Goal: Task Accomplishment & Management: Use online tool/utility

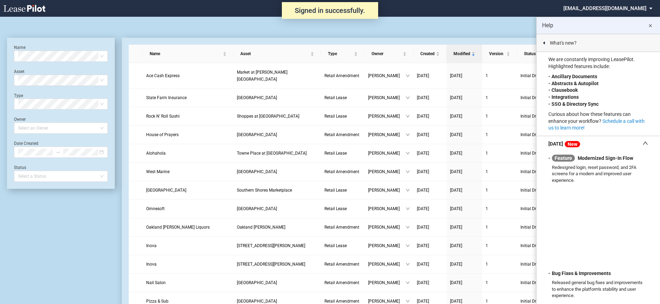
click at [600, 5] on md-select "nschechter@kleinenterprises.com Change Password 2-Factor Authentication Form Ma…" at bounding box center [611, 8] width 96 height 16
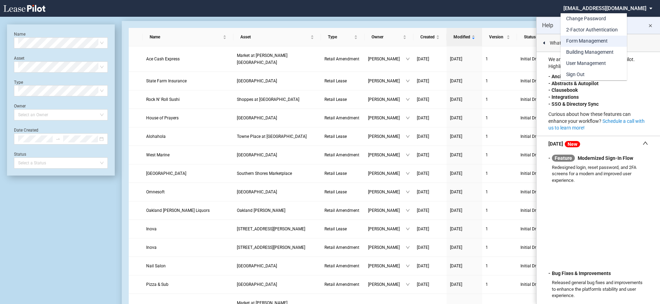
click at [576, 43] on div "Form Management" at bounding box center [587, 41] width 42 height 7
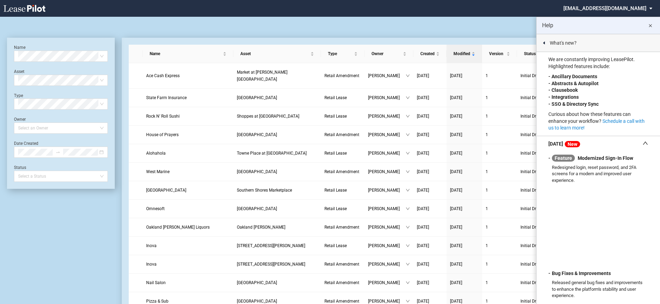
scroll to position [17, 0]
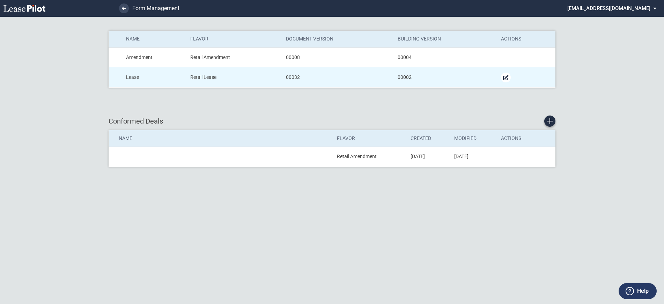
click at [505, 77] on md-icon "Manage Form" at bounding box center [506, 77] width 8 height 8
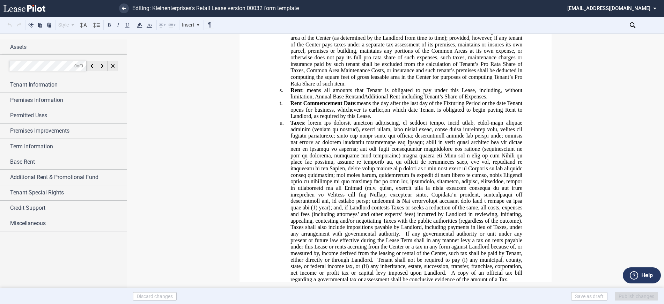
scroll to position [907, 0]
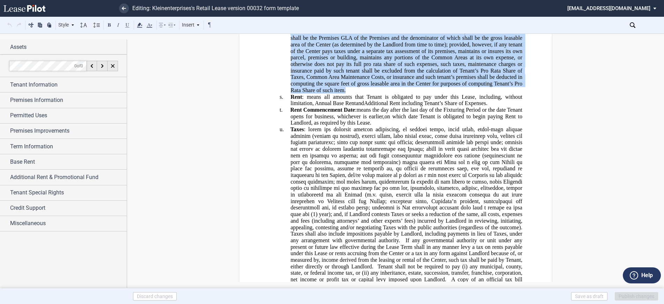
drag, startPoint x: 349, startPoint y: 111, endPoint x: 288, endPoint y: 53, distance: 84.2
click at [290, 53] on p "r. Pro Rata Share : means Tenant’s Pro Rata Share which shall be a fraction, th…" at bounding box center [406, 60] width 232 height 65
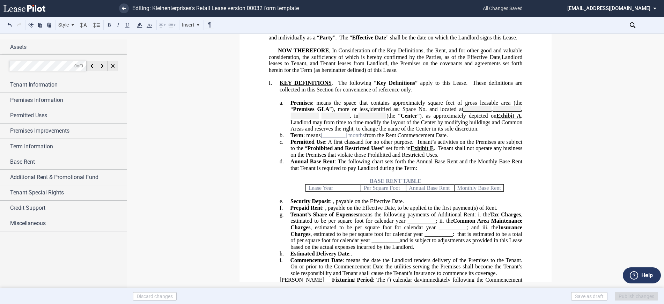
scroll to position [175, 0]
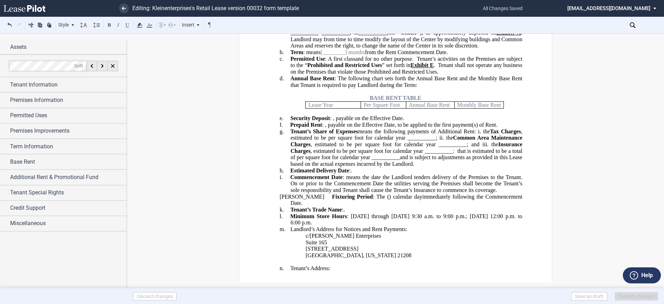
click at [290, 134] on span "Tenant’s Share of Expenses" at bounding box center [324, 131] width 68 height 6
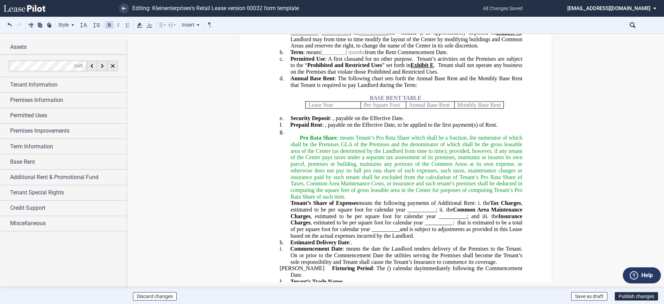
click at [294, 141] on span at bounding box center [294, 139] width 9 height 4
click at [297, 141] on span "Pro Rata Share" at bounding box center [315, 138] width 37 height 6
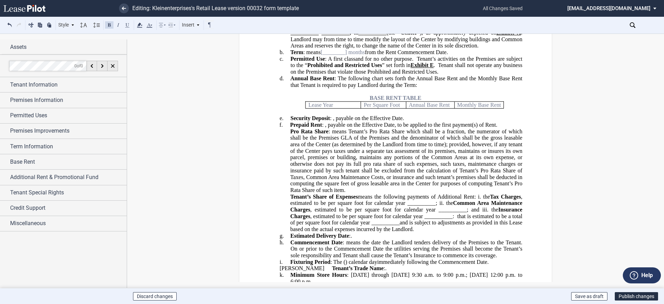
click at [287, 144] on div "!!SET_LEVEL_1!! !!SHOPPING_LEVEL2!! f. Prepaid Rent : ﻿ ﻿ ﻿ ﻿ , payable on the …" at bounding box center [395, 177] width 253 height 111
click at [10, 22] on button at bounding box center [10, 25] width 8 height 8
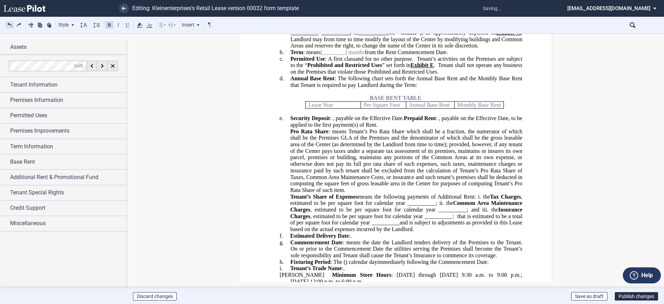
click at [10, 22] on button at bounding box center [10, 25] width 8 height 8
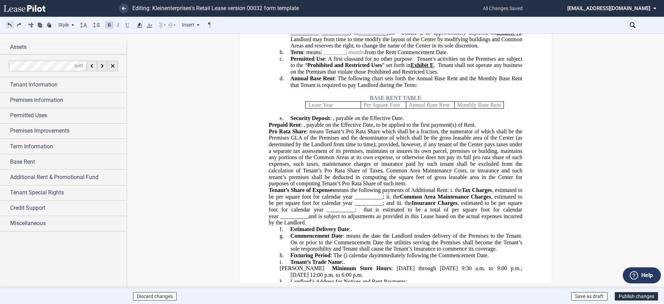
click at [10, 22] on button at bounding box center [10, 25] width 8 height 8
